Goal: Information Seeking & Learning: Learn about a topic

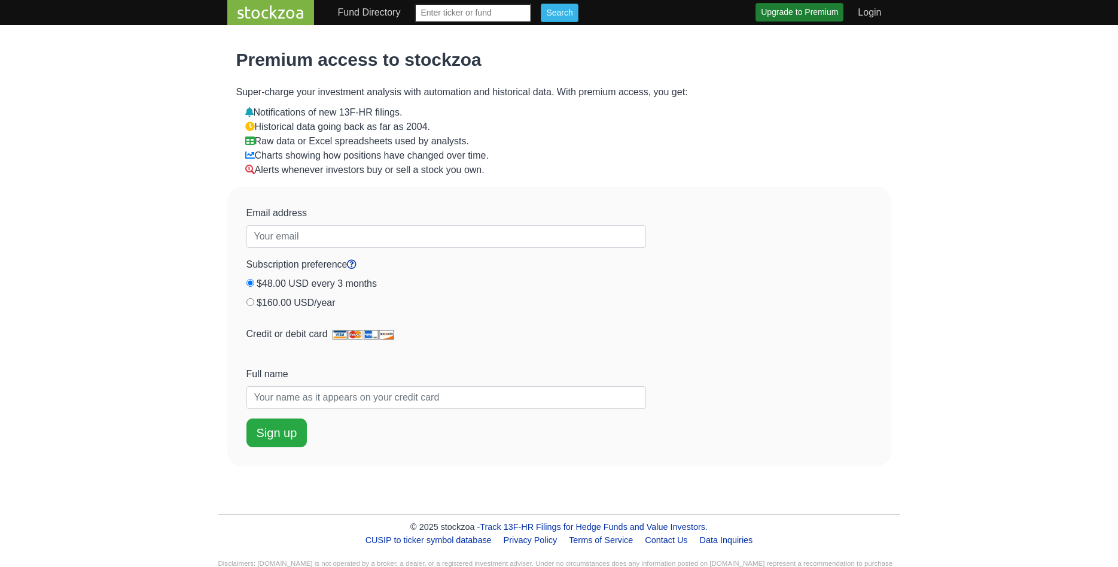
click at [268, 3] on link "stockzoa" at bounding box center [270, 12] width 87 height 25
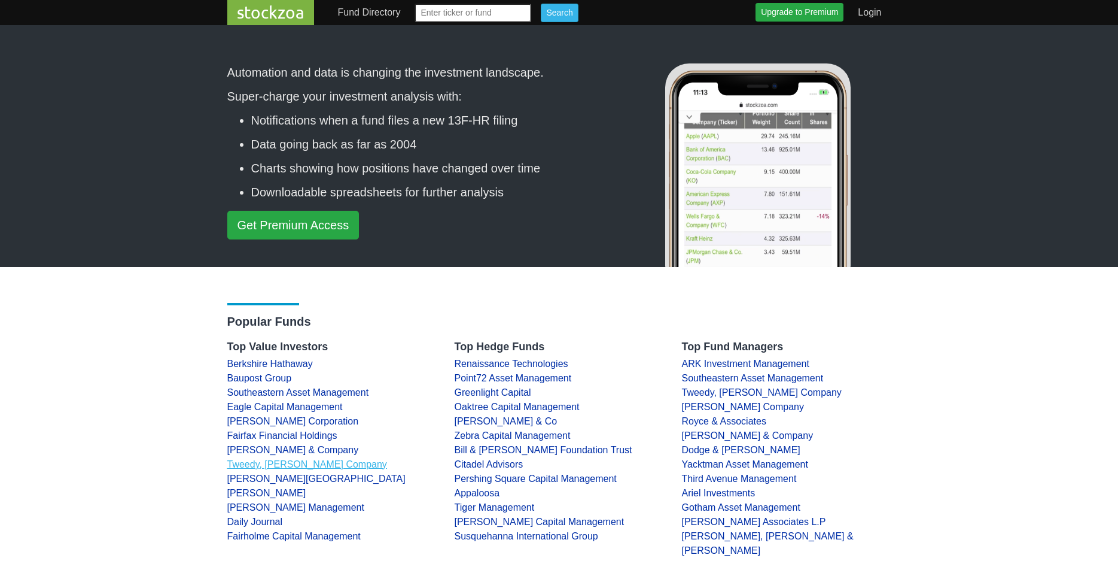
click at [286, 463] on link "Tweedy, [PERSON_NAME] Company" at bounding box center [307, 464] width 160 height 10
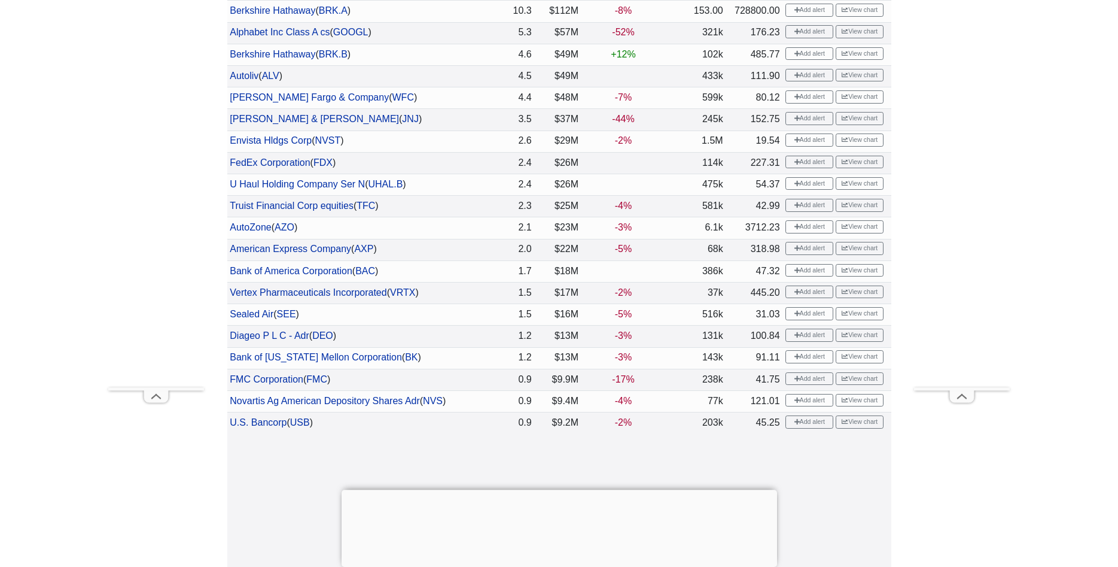
scroll to position [671, 0]
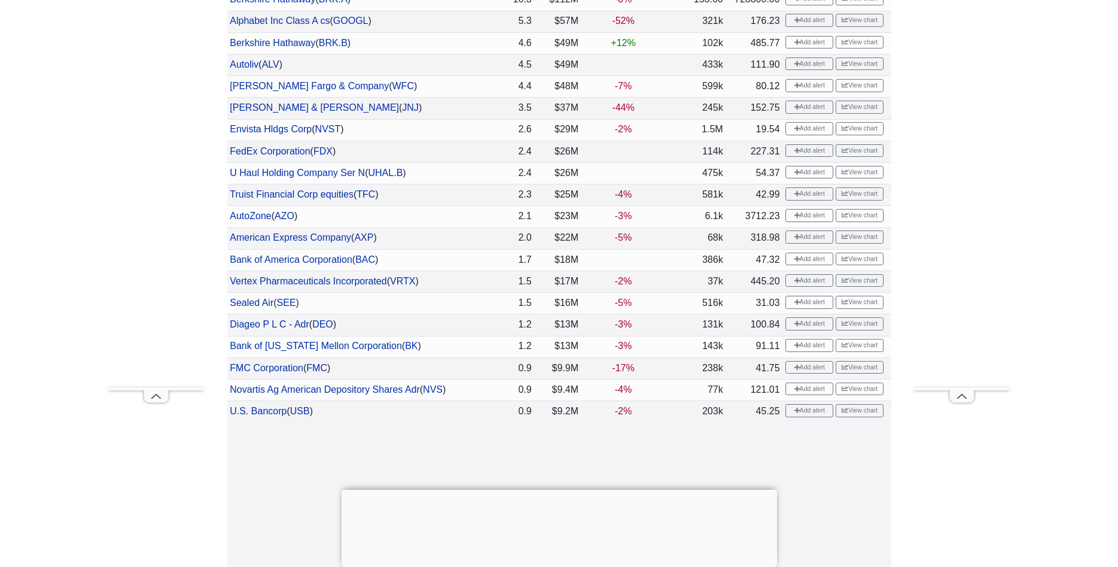
click at [560, 490] on div at bounding box center [560, 490] width 436 height 0
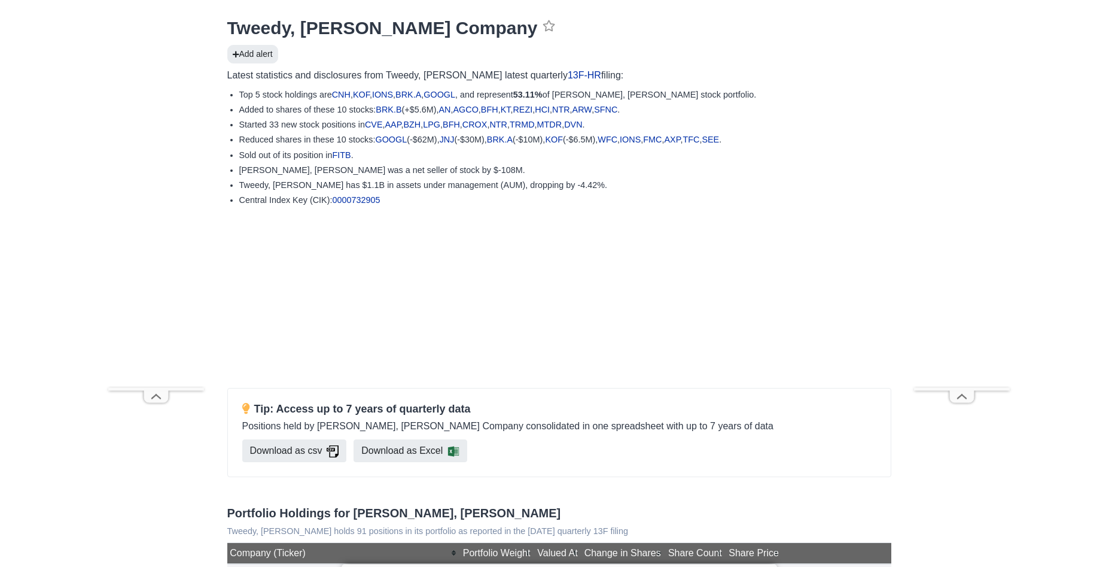
scroll to position [0, 0]
